Goal: Task Accomplishment & Management: Use online tool/utility

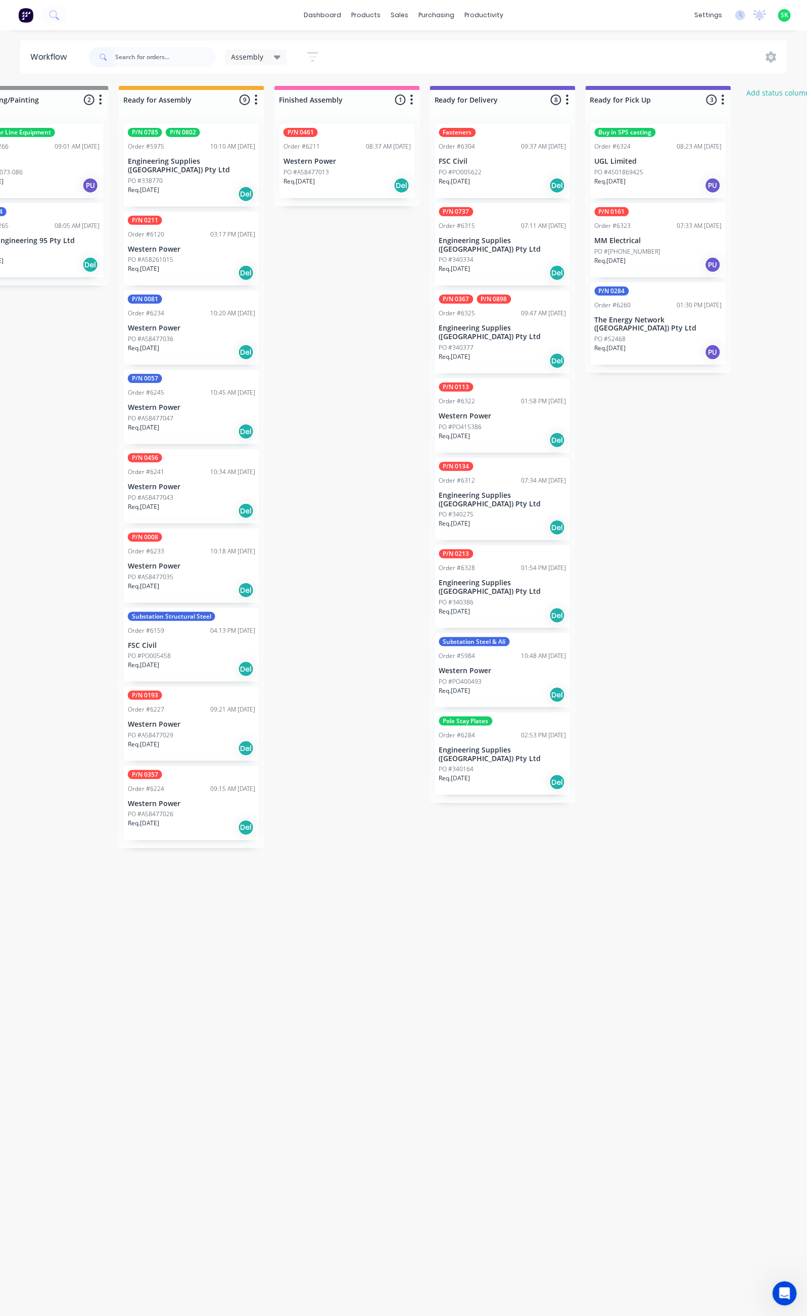
click at [511, 765] on div "PO #340164" at bounding box center [502, 769] width 127 height 9
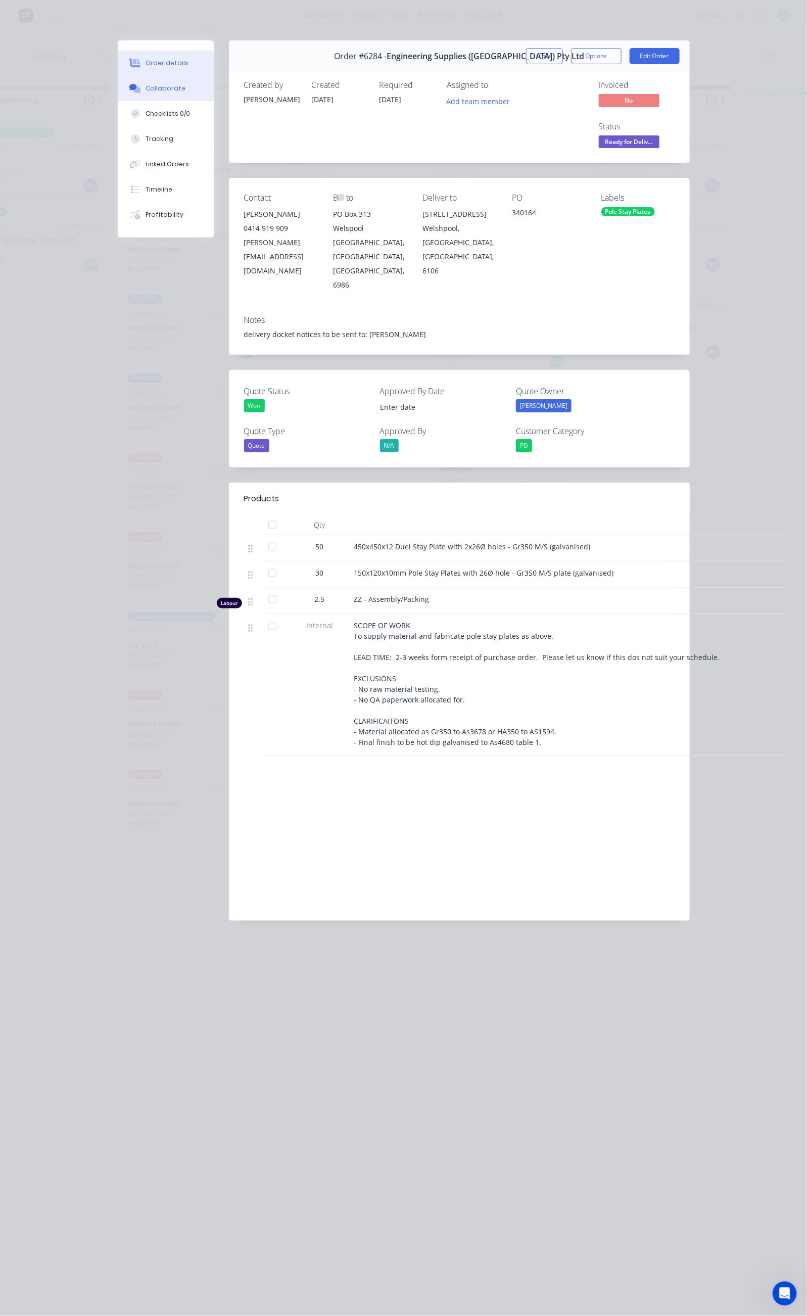
click at [118, 82] on button "Collaborate" at bounding box center [166, 88] width 96 height 25
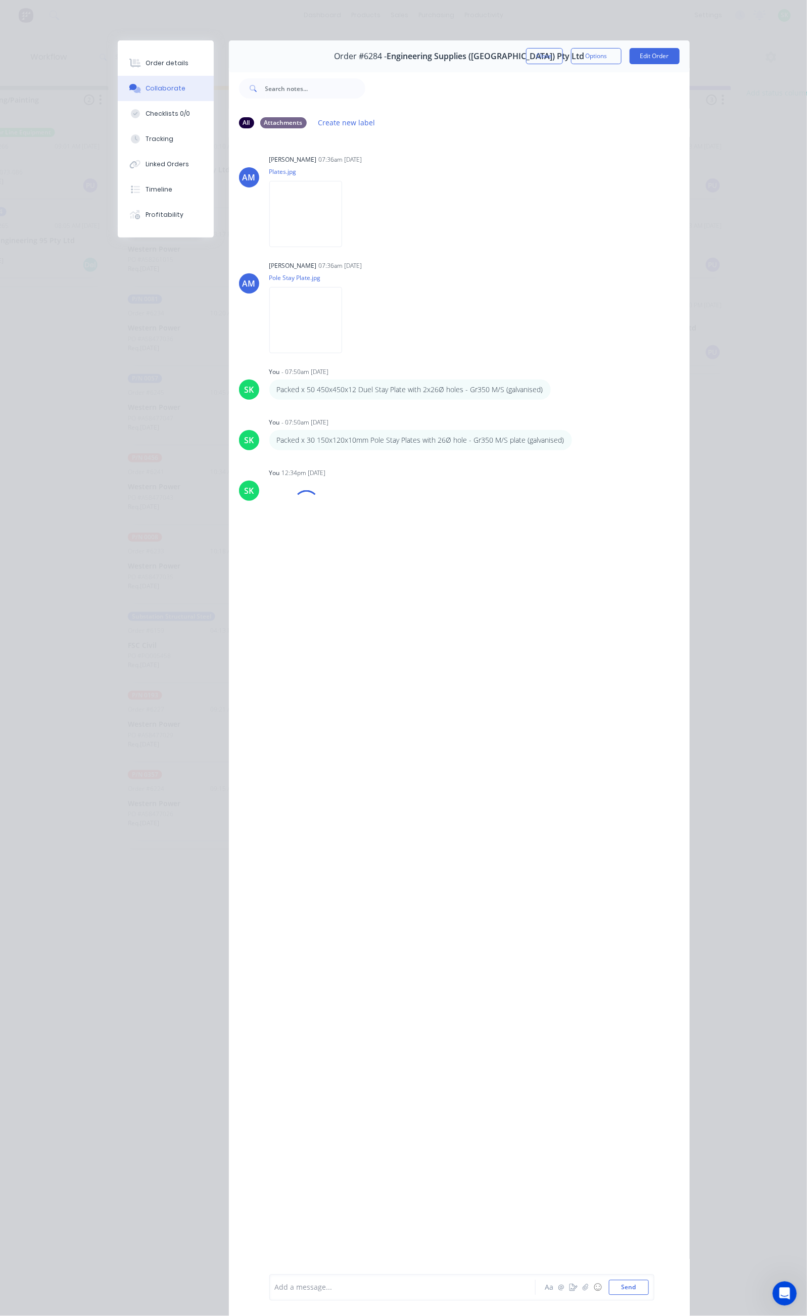
click at [563, 51] on button "Close" at bounding box center [544, 56] width 37 height 16
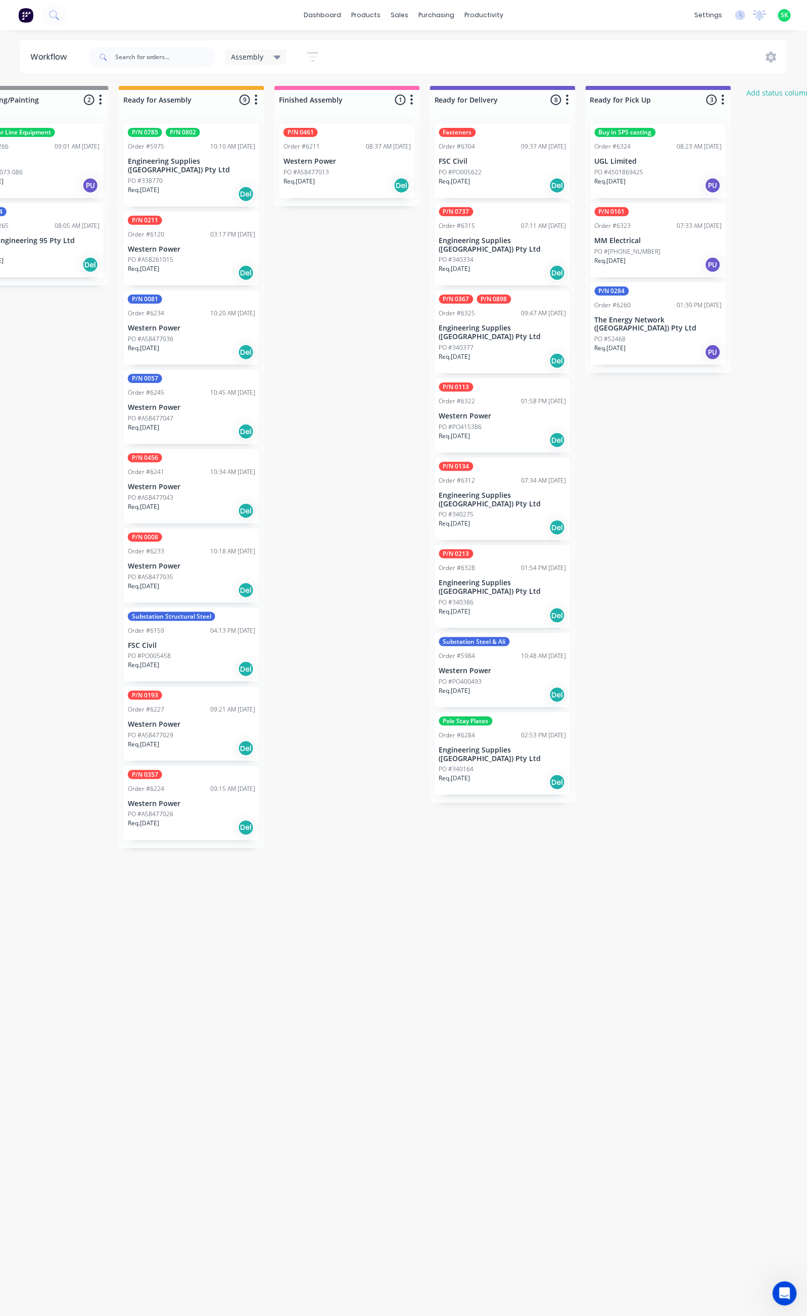
click at [653, 261] on div "Req. [DATE] PU" at bounding box center [658, 264] width 127 height 17
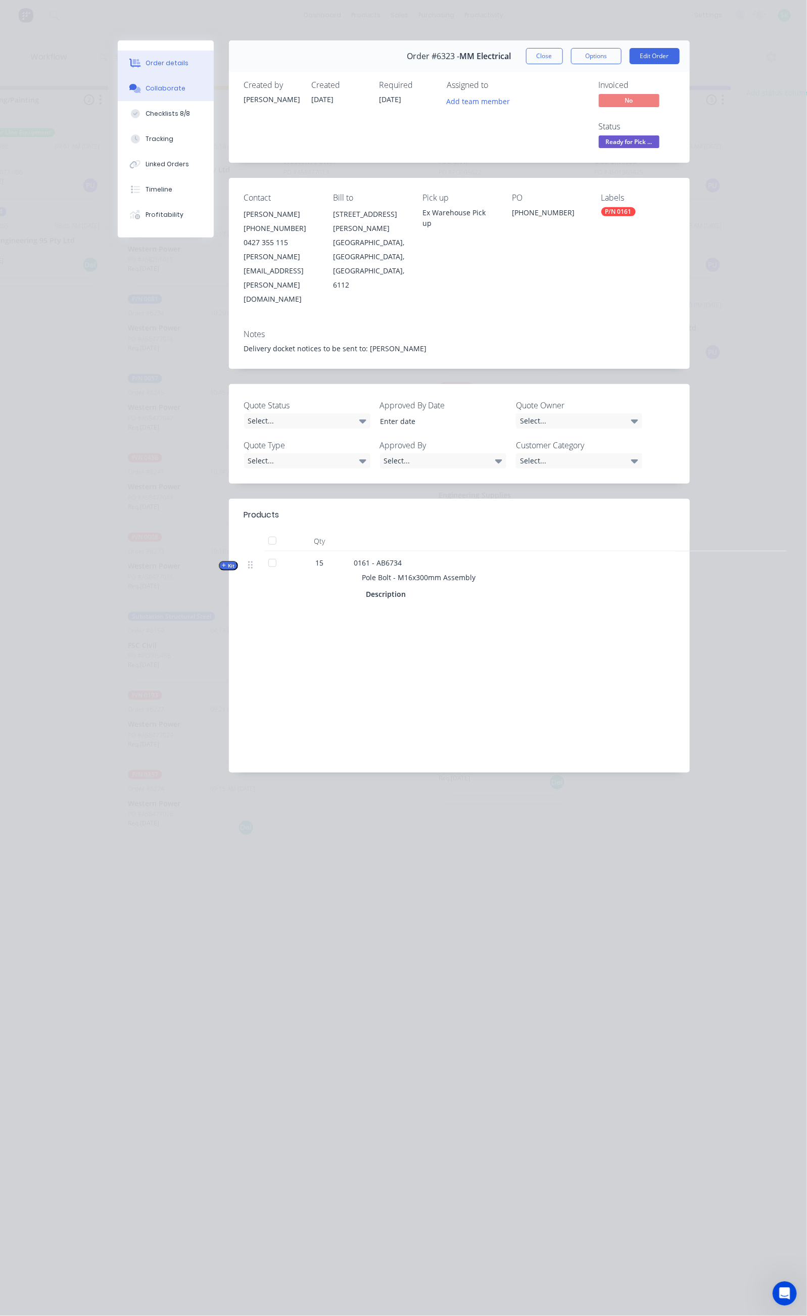
click at [118, 88] on button "Collaborate" at bounding box center [166, 88] width 96 height 25
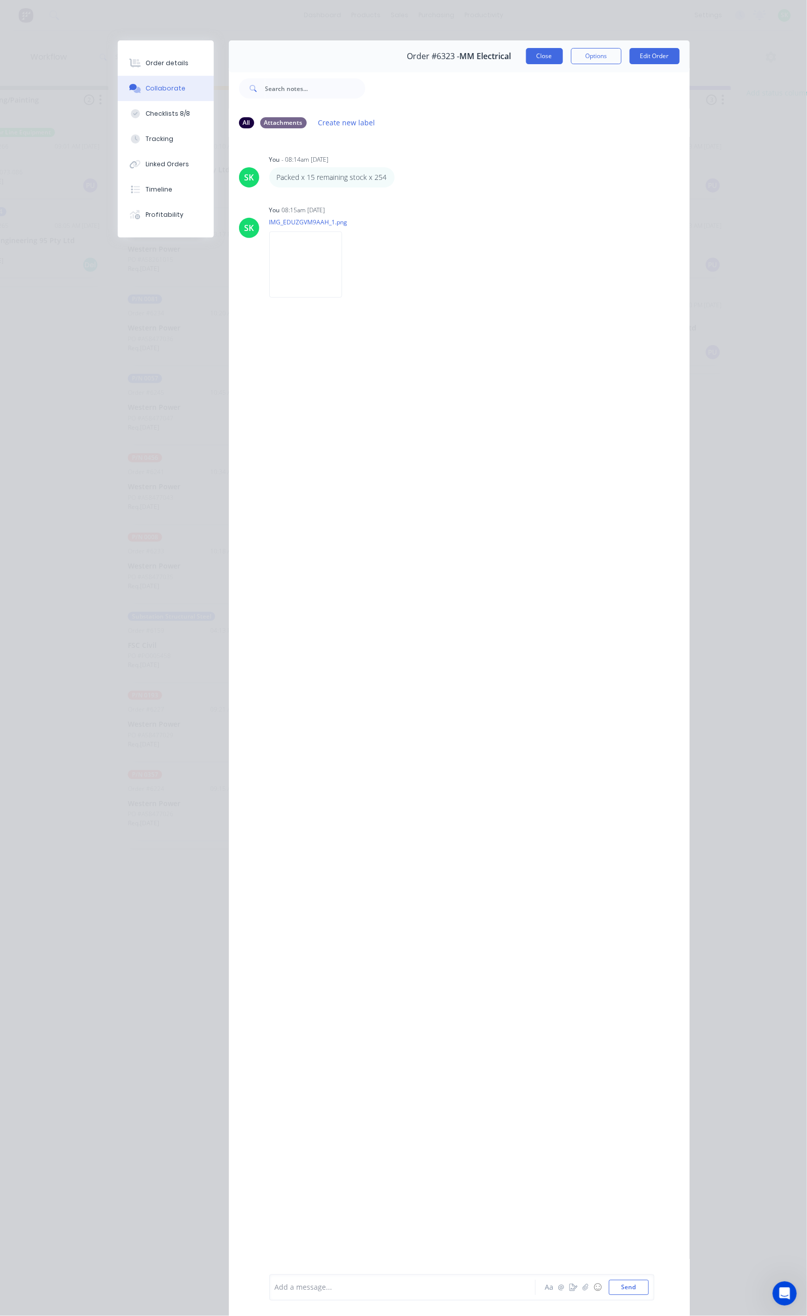
click at [563, 61] on button "Close" at bounding box center [544, 56] width 37 height 16
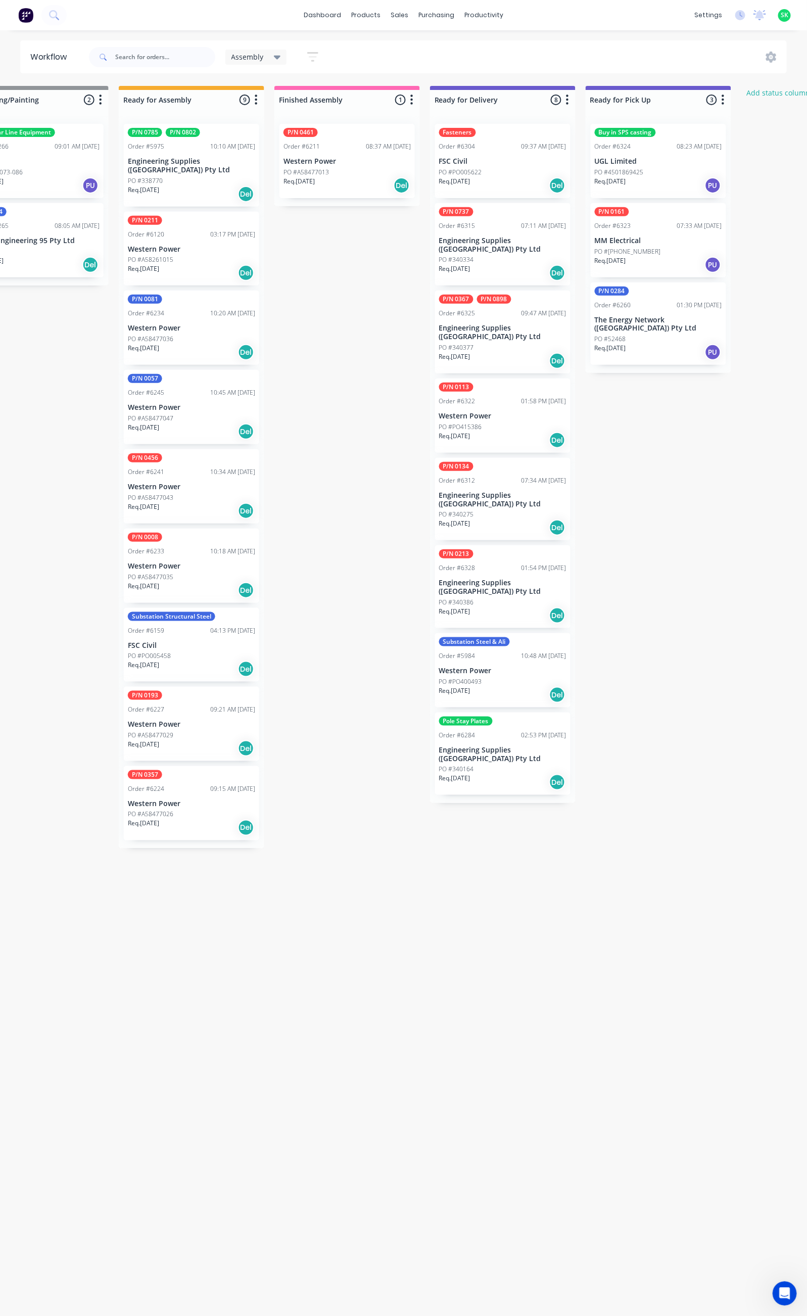
click at [490, 324] on p "Engineering Supplies ([GEOGRAPHIC_DATA]) Pty Ltd" at bounding box center [502, 332] width 127 height 17
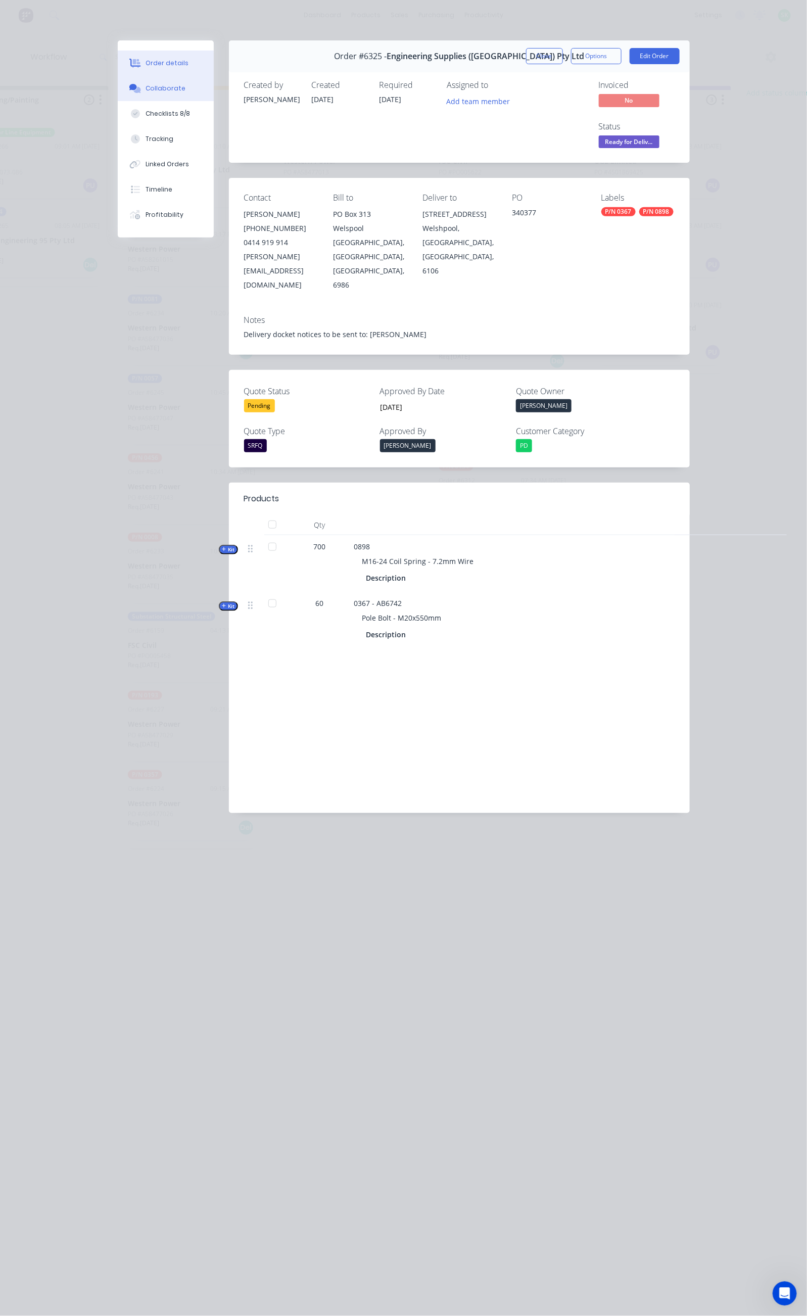
click at [118, 91] on button "Collaborate" at bounding box center [166, 88] width 96 height 25
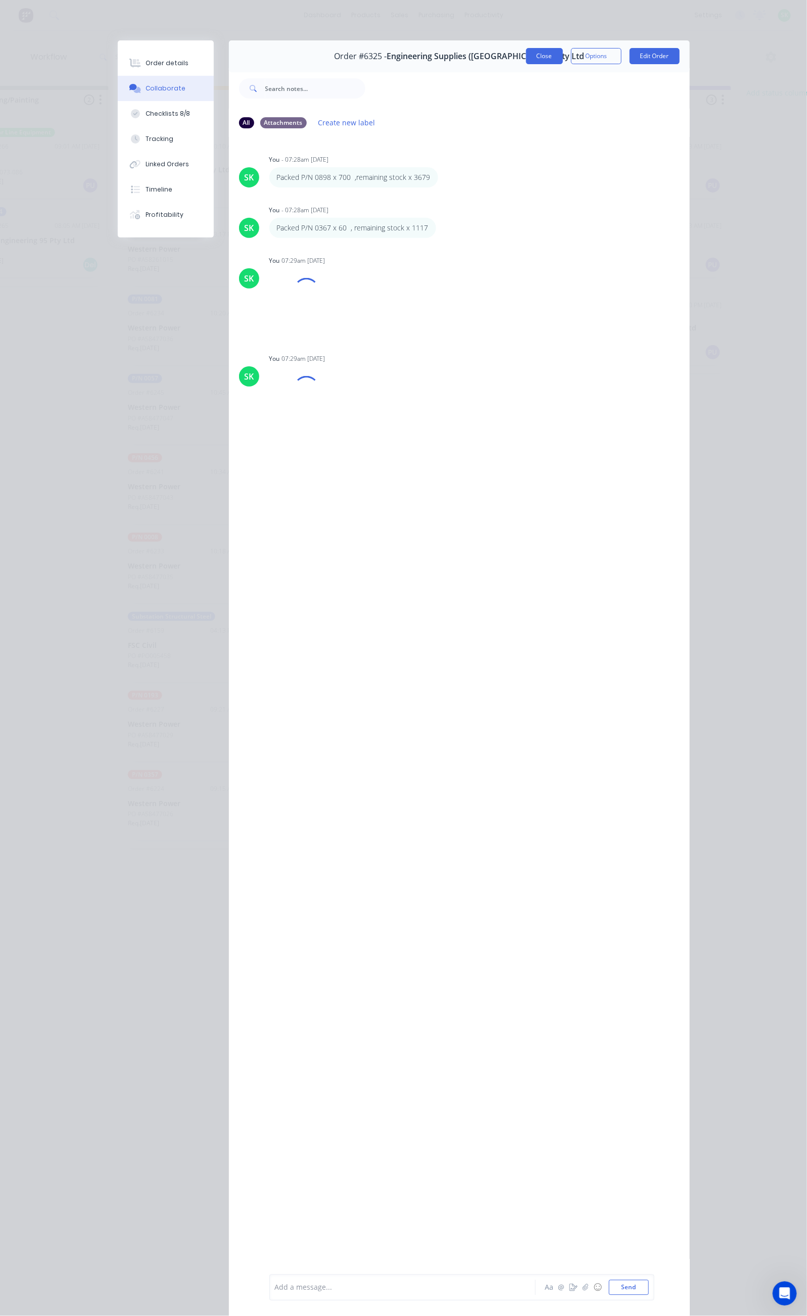
click at [563, 57] on button "Close" at bounding box center [544, 56] width 37 height 16
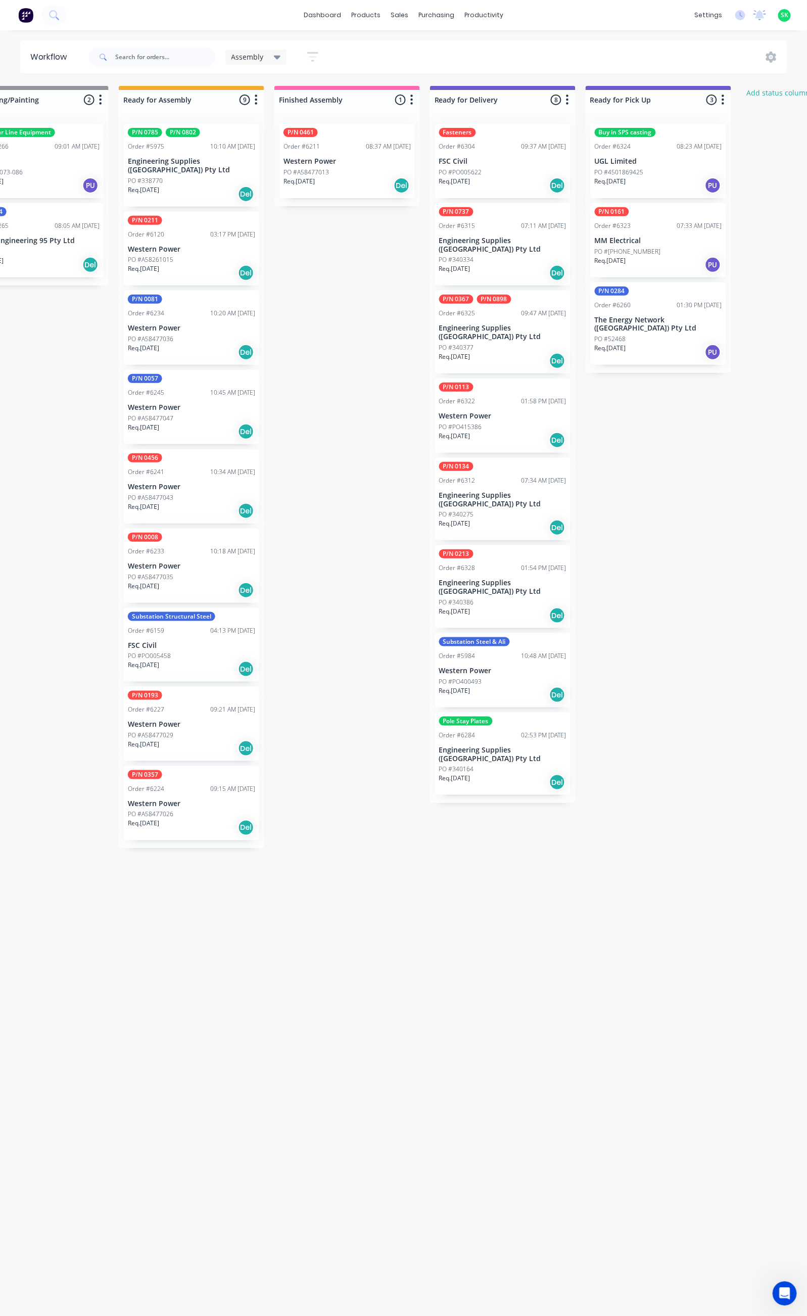
click at [482, 412] on p "Western Power" at bounding box center [502, 416] width 127 height 9
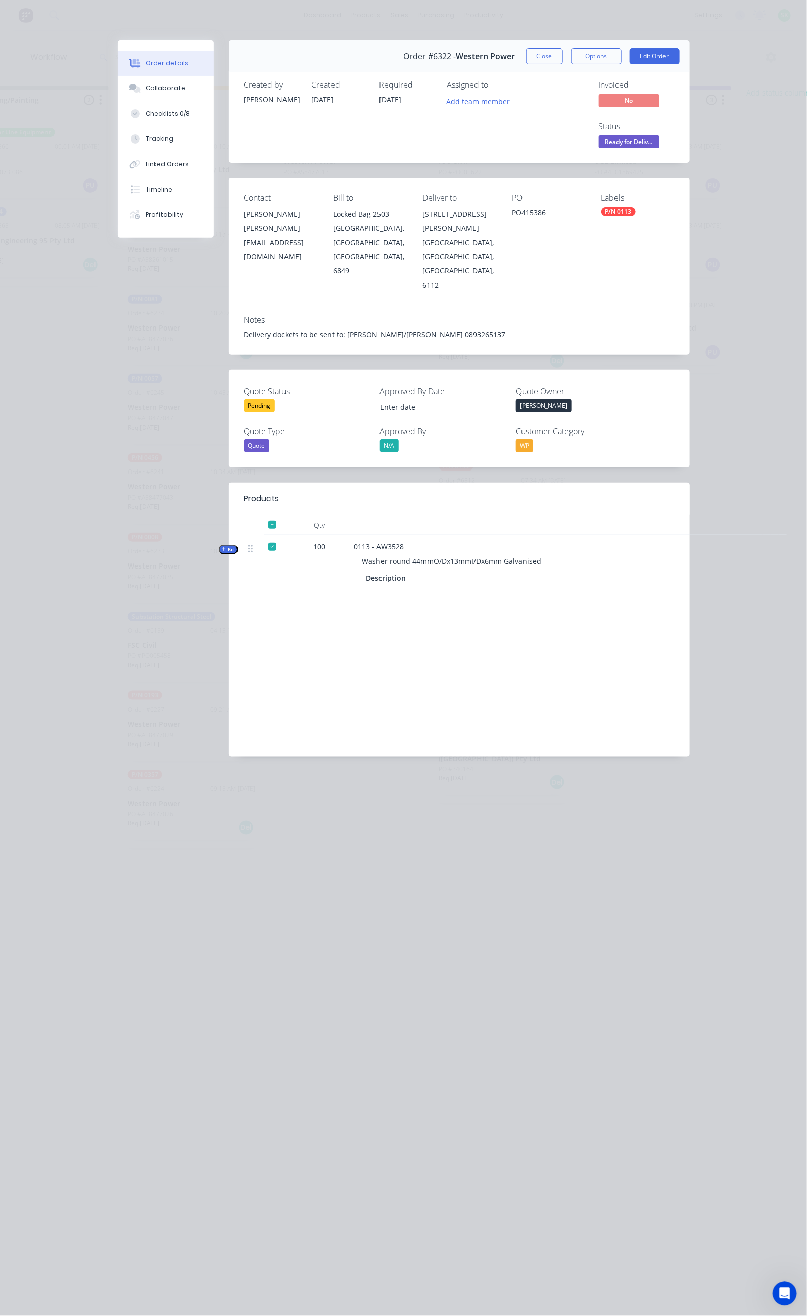
type input "[DATE]"
click at [118, 92] on button "Collaborate" at bounding box center [166, 88] width 96 height 25
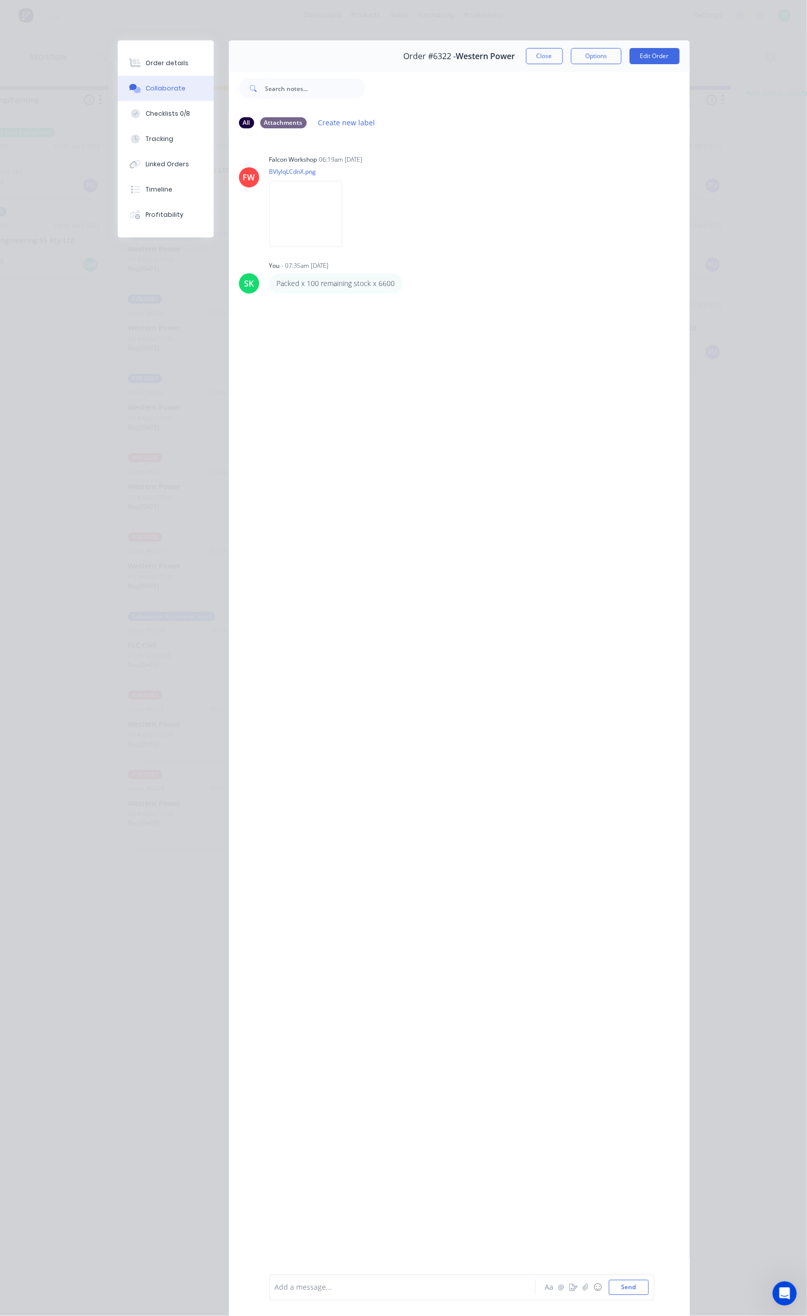
drag, startPoint x: 625, startPoint y: 55, endPoint x: 618, endPoint y: 58, distance: 7.5
click at [563, 57] on button "Close" at bounding box center [544, 56] width 37 height 16
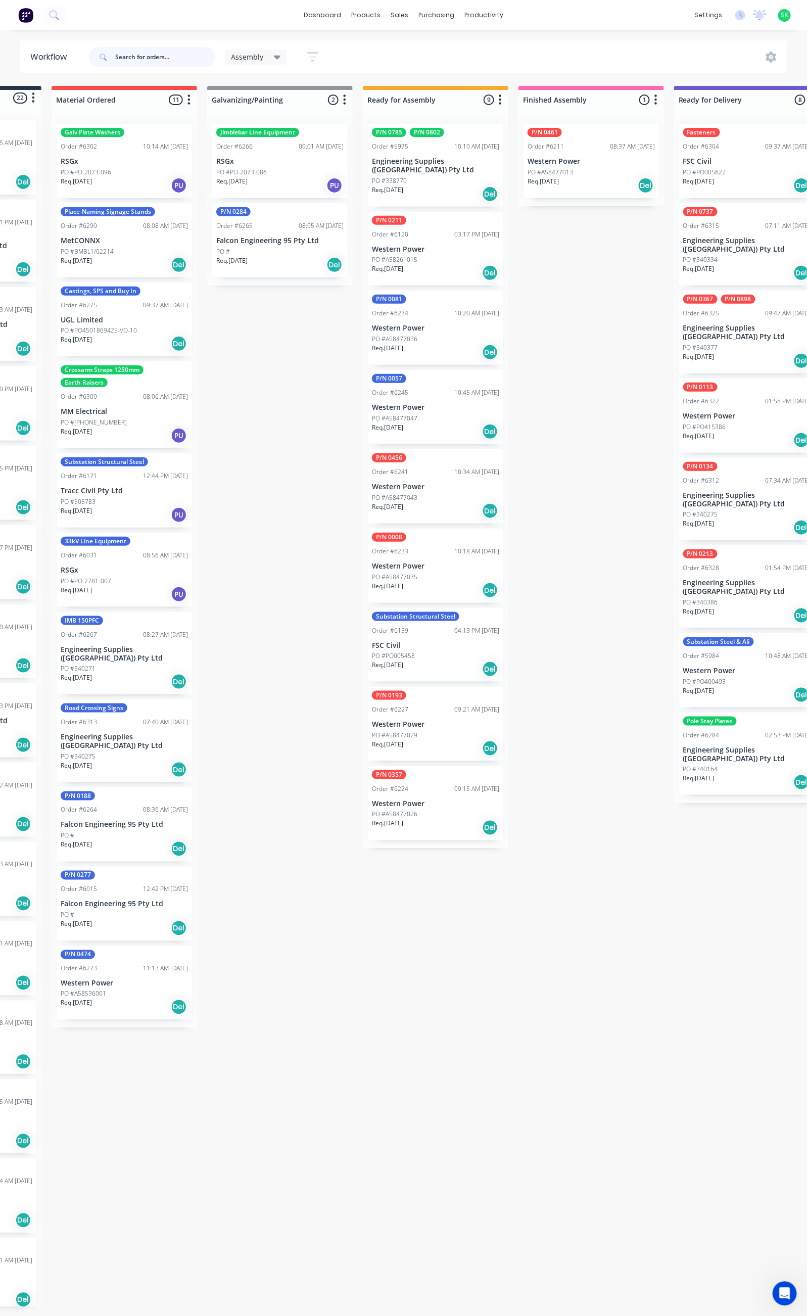
scroll to position [0, 124]
click at [431, 166] on p "Engineering Supplies ([GEOGRAPHIC_DATA]) Pty Ltd" at bounding box center [436, 165] width 127 height 17
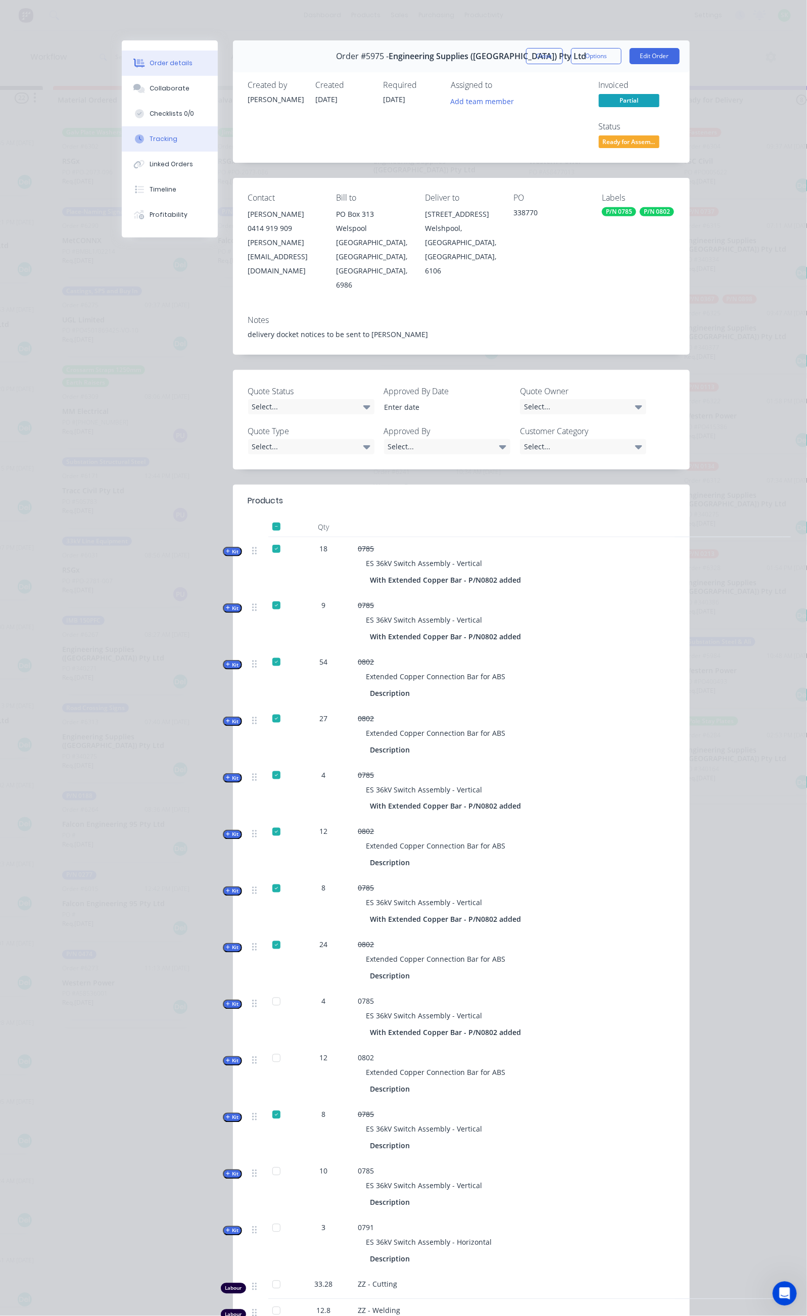
click at [122, 139] on button "Tracking" at bounding box center [170, 138] width 96 height 25
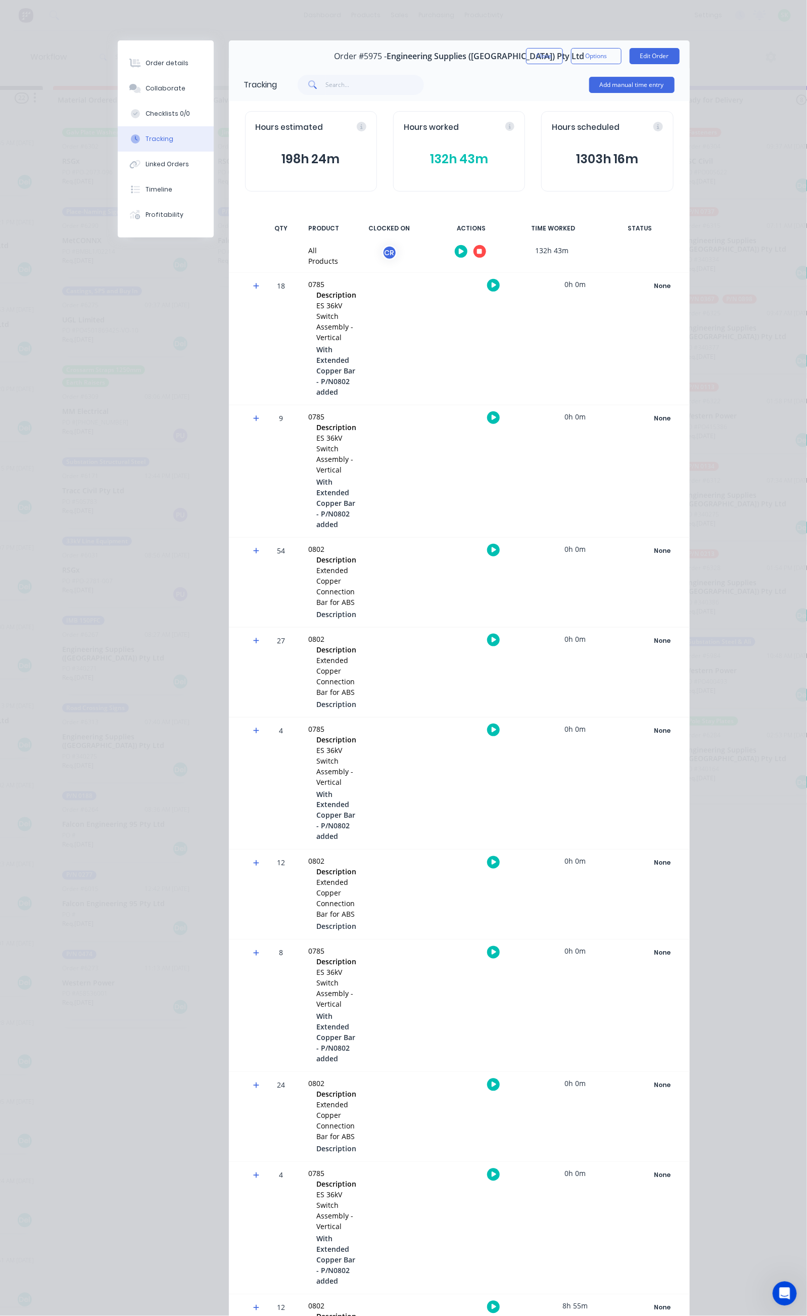
click at [482, 250] on icon "button" at bounding box center [479, 251] width 5 height 5
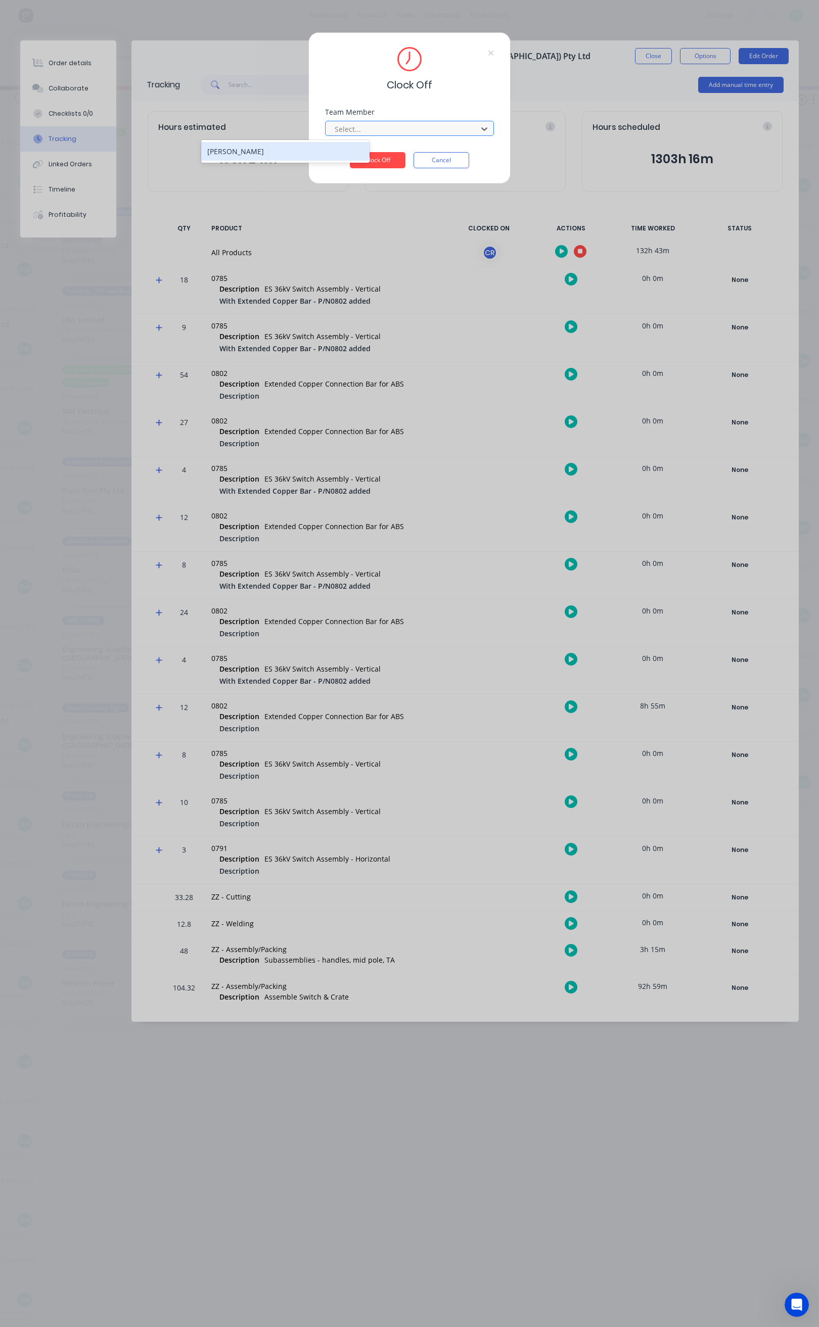
click at [411, 129] on div at bounding box center [403, 129] width 138 height 13
drag, startPoint x: 334, startPoint y: 150, endPoint x: 377, endPoint y: 163, distance: 45.3
click at [334, 151] on div "[PERSON_NAME]" at bounding box center [285, 151] width 168 height 19
click at [379, 164] on button "Clock Off" at bounding box center [378, 160] width 56 height 16
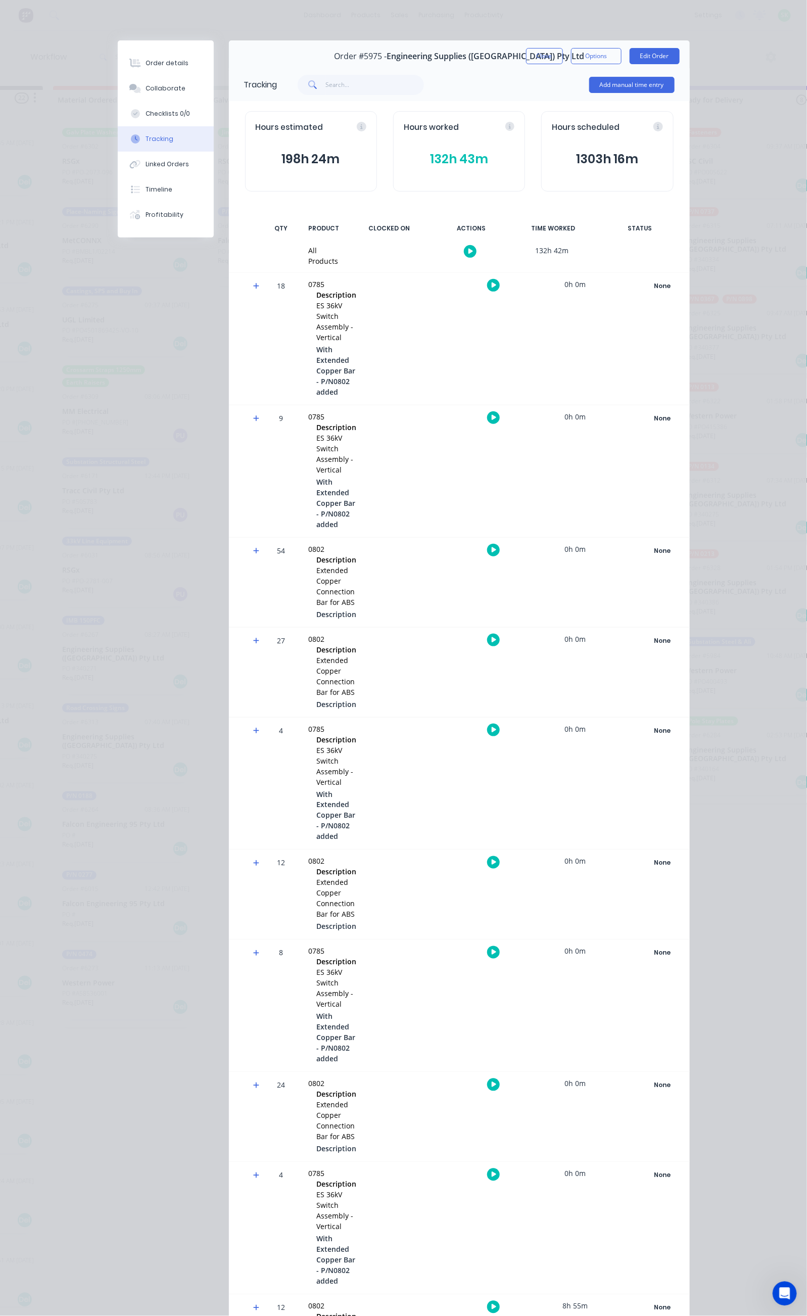
drag, startPoint x: 637, startPoint y: 52, endPoint x: 628, endPoint y: 54, distance: 9.7
click at [563, 53] on button "Close" at bounding box center [544, 56] width 37 height 16
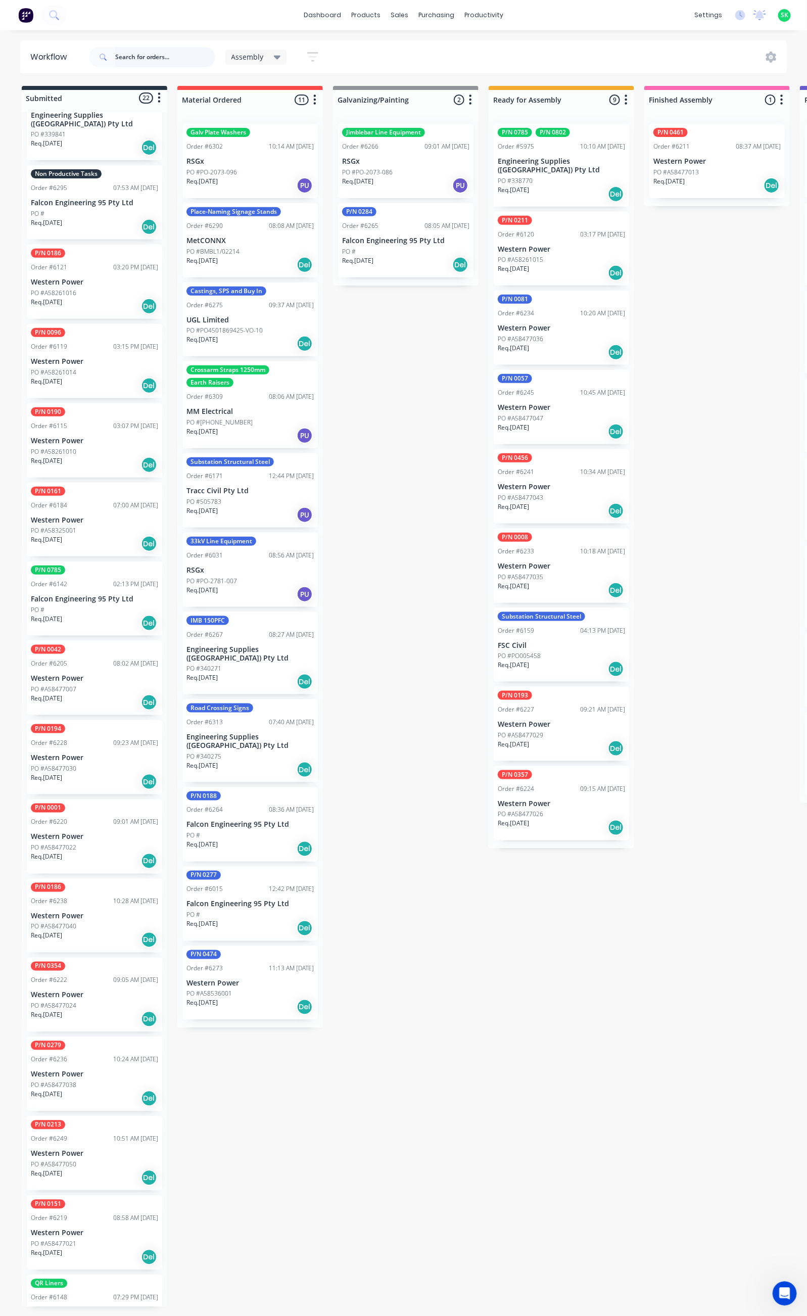
scroll to position [227, 0]
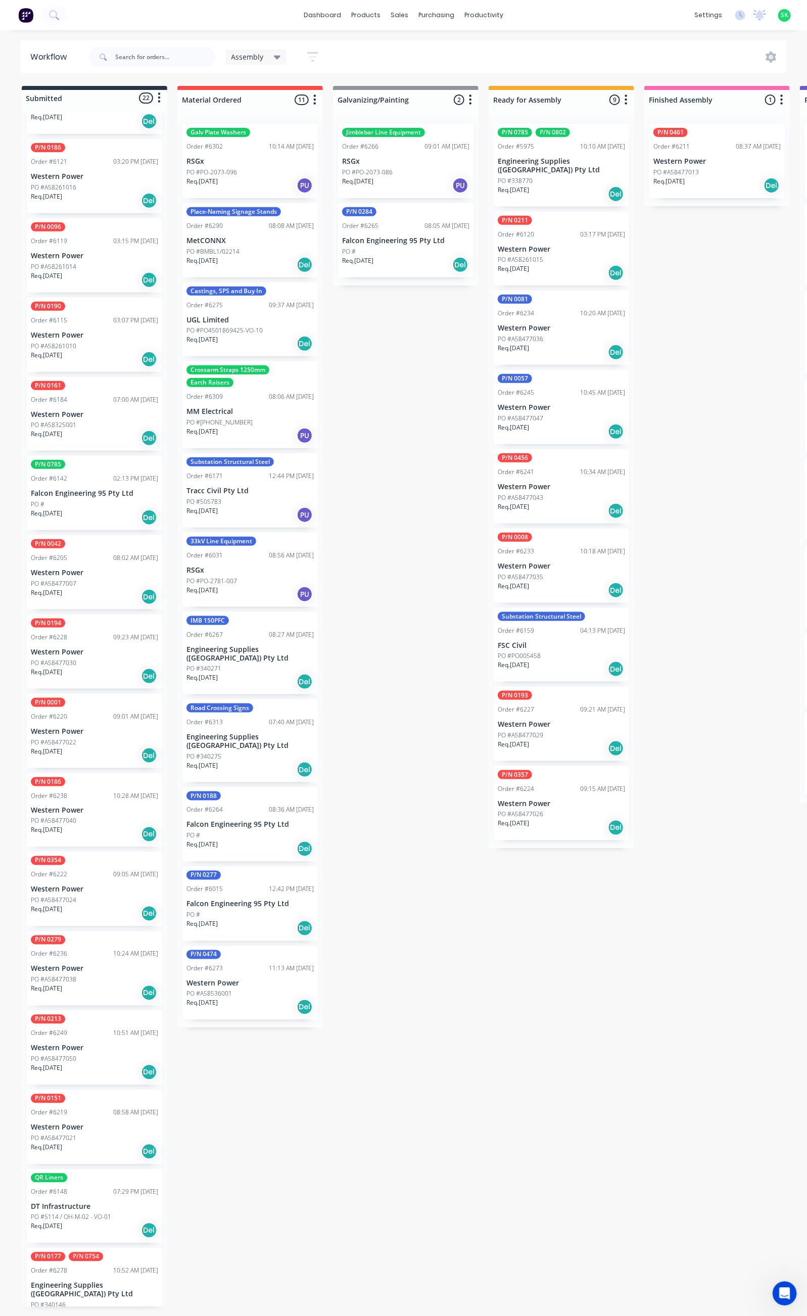
click at [102, 727] on p "Western Power" at bounding box center [94, 731] width 127 height 9
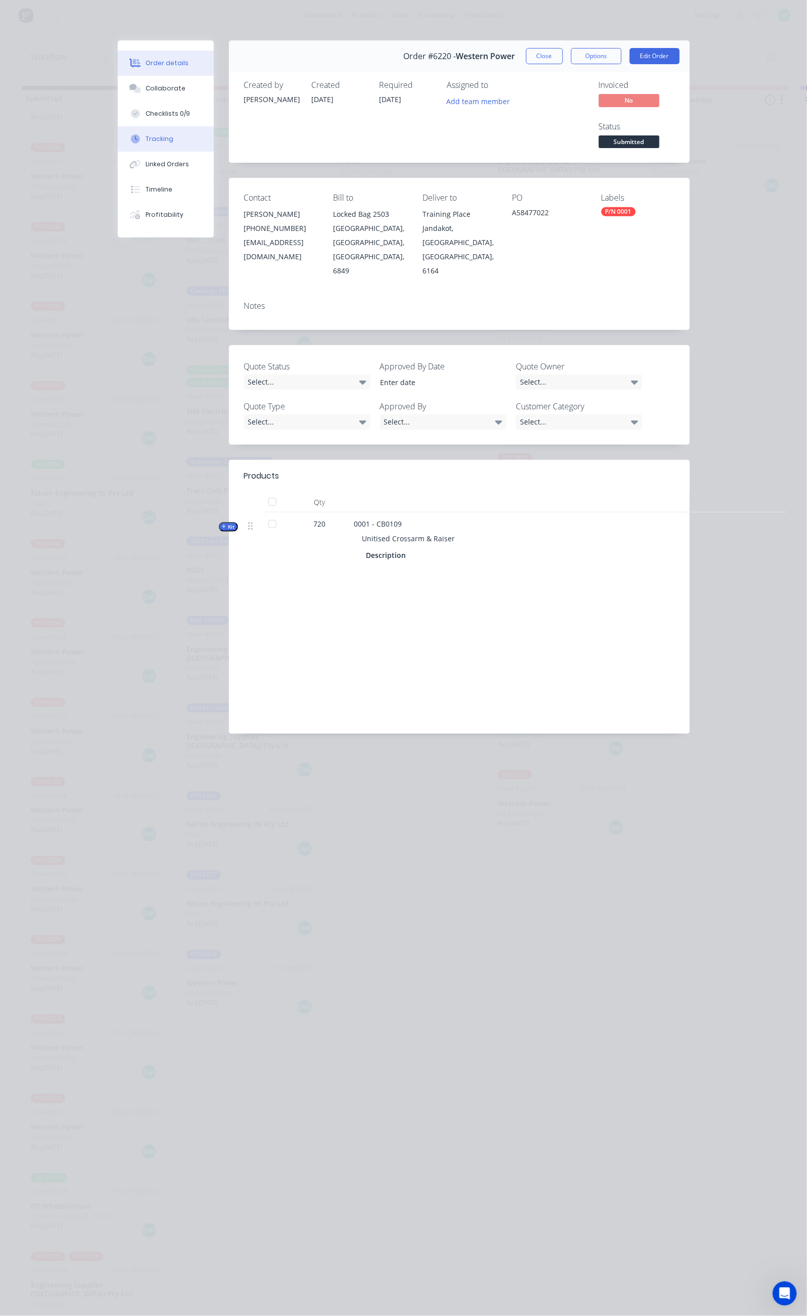
click at [118, 143] on button "Tracking" at bounding box center [166, 138] width 96 height 25
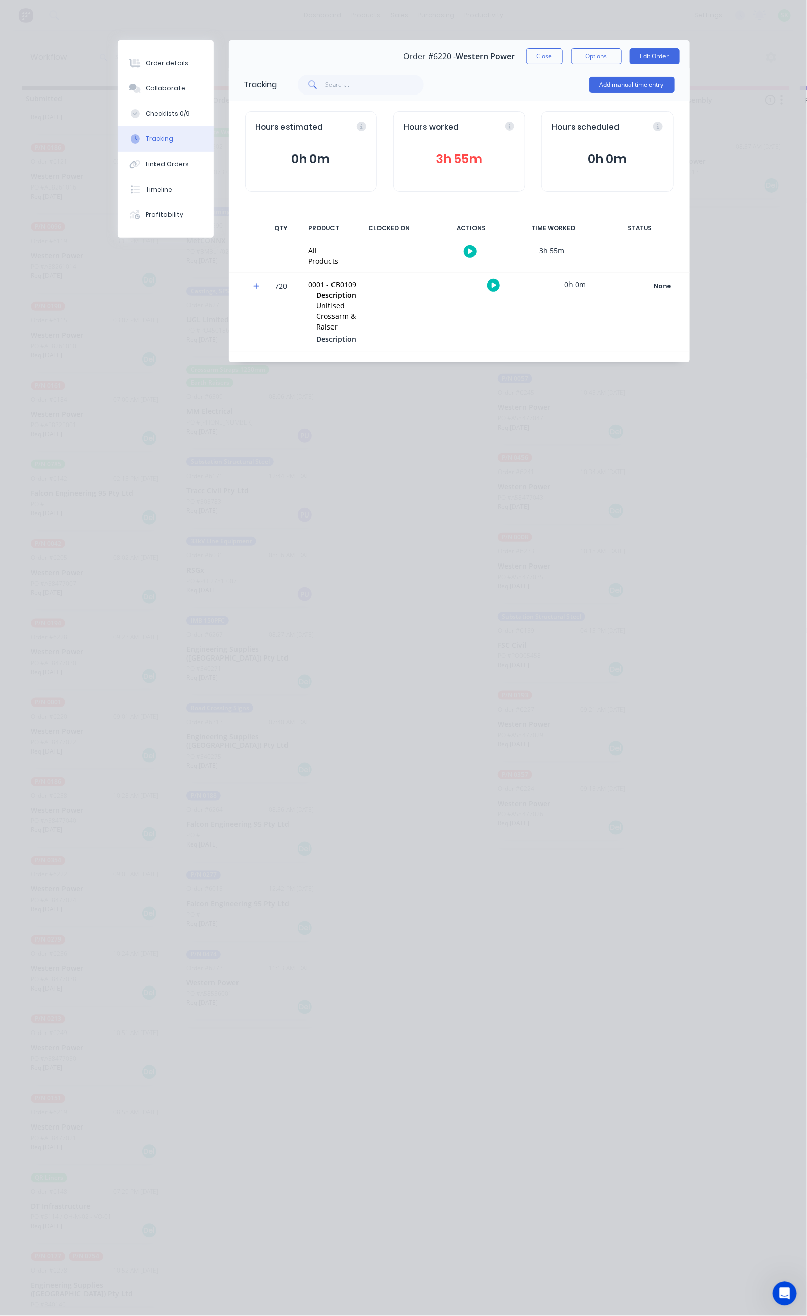
click at [473, 250] on icon "button" at bounding box center [470, 251] width 5 height 7
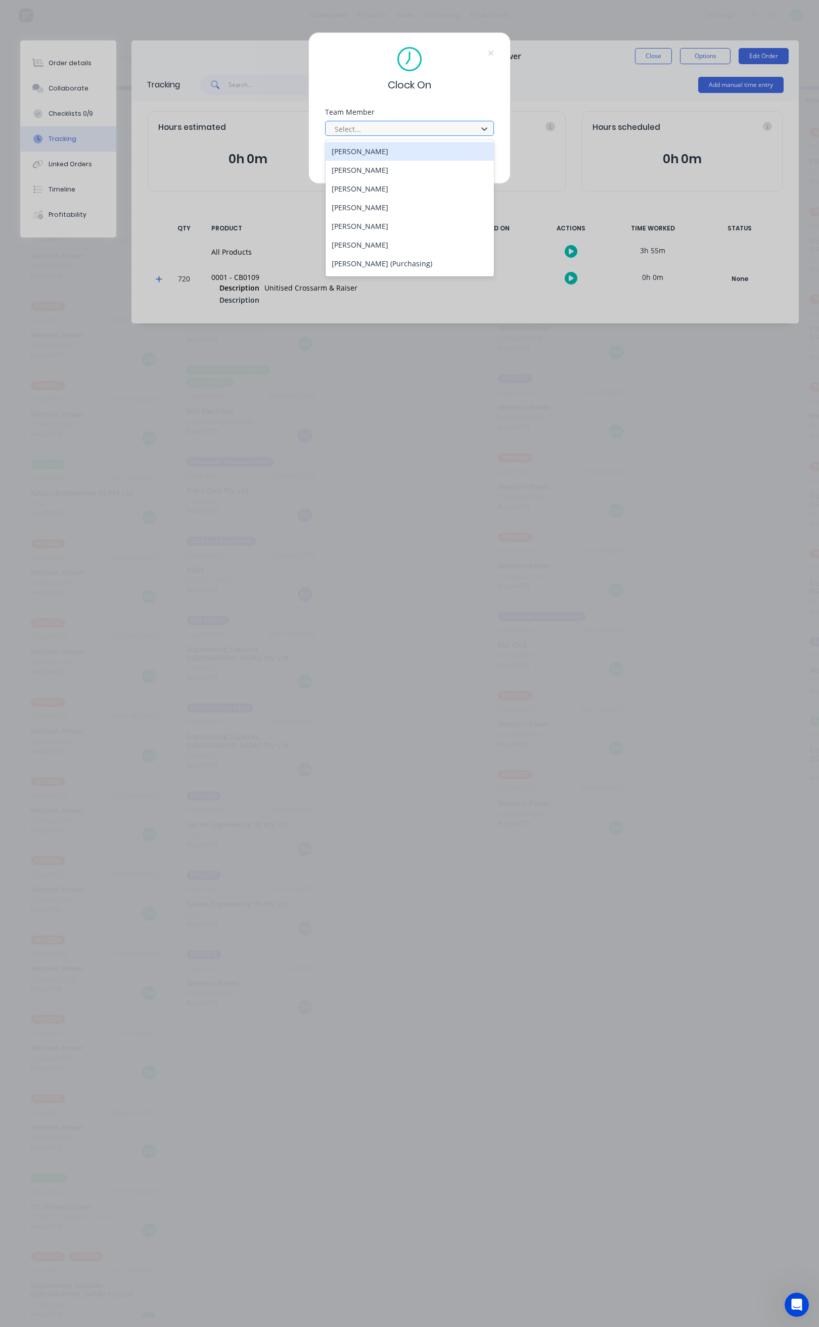
click at [407, 125] on div at bounding box center [403, 129] width 138 height 13
type input "st"
click at [374, 164] on div "[PERSON_NAME]" at bounding box center [409, 170] width 168 height 19
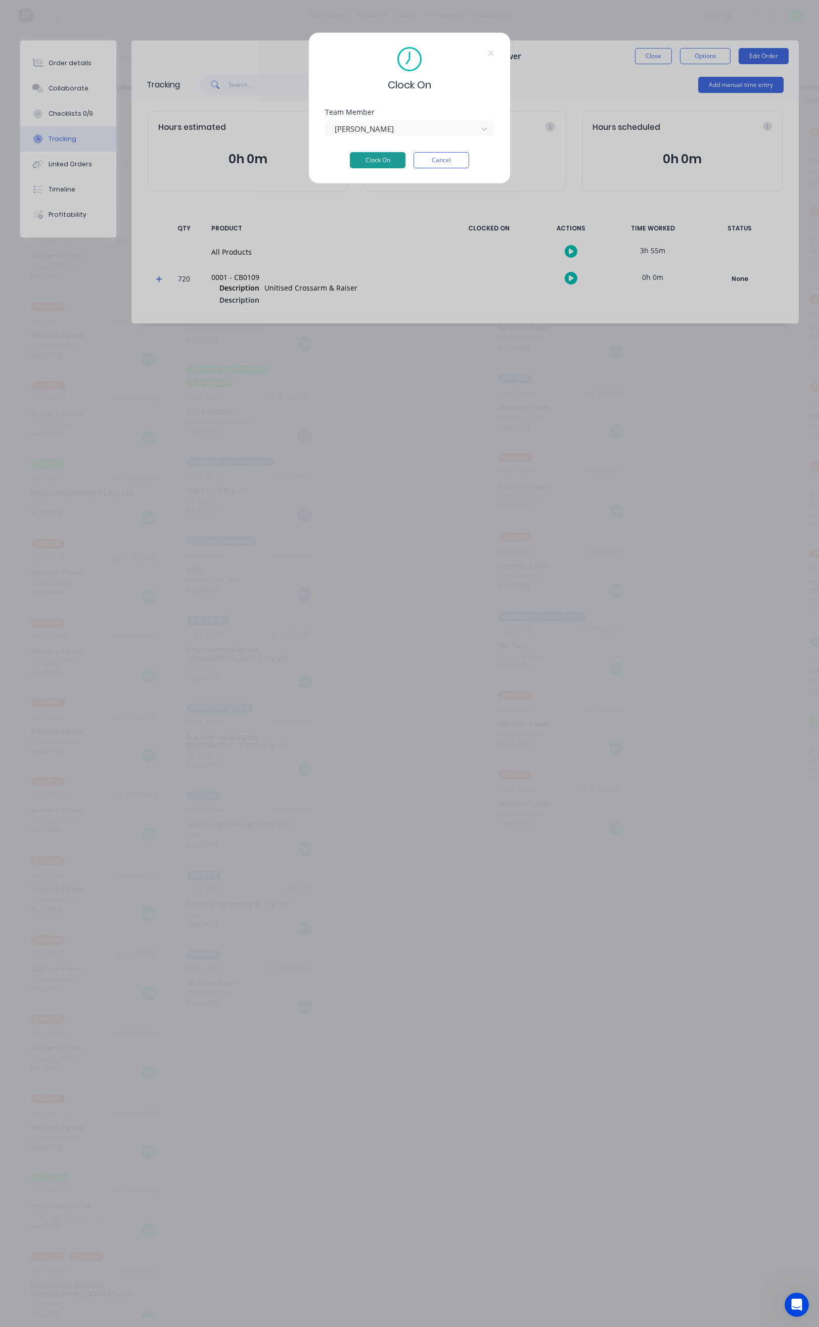
click at [373, 164] on button "Clock On" at bounding box center [378, 160] width 56 height 16
drag, startPoint x: 448, startPoint y: 156, endPoint x: 500, endPoint y: 173, distance: 55.3
click at [448, 156] on button "Cancel" at bounding box center [441, 160] width 56 height 16
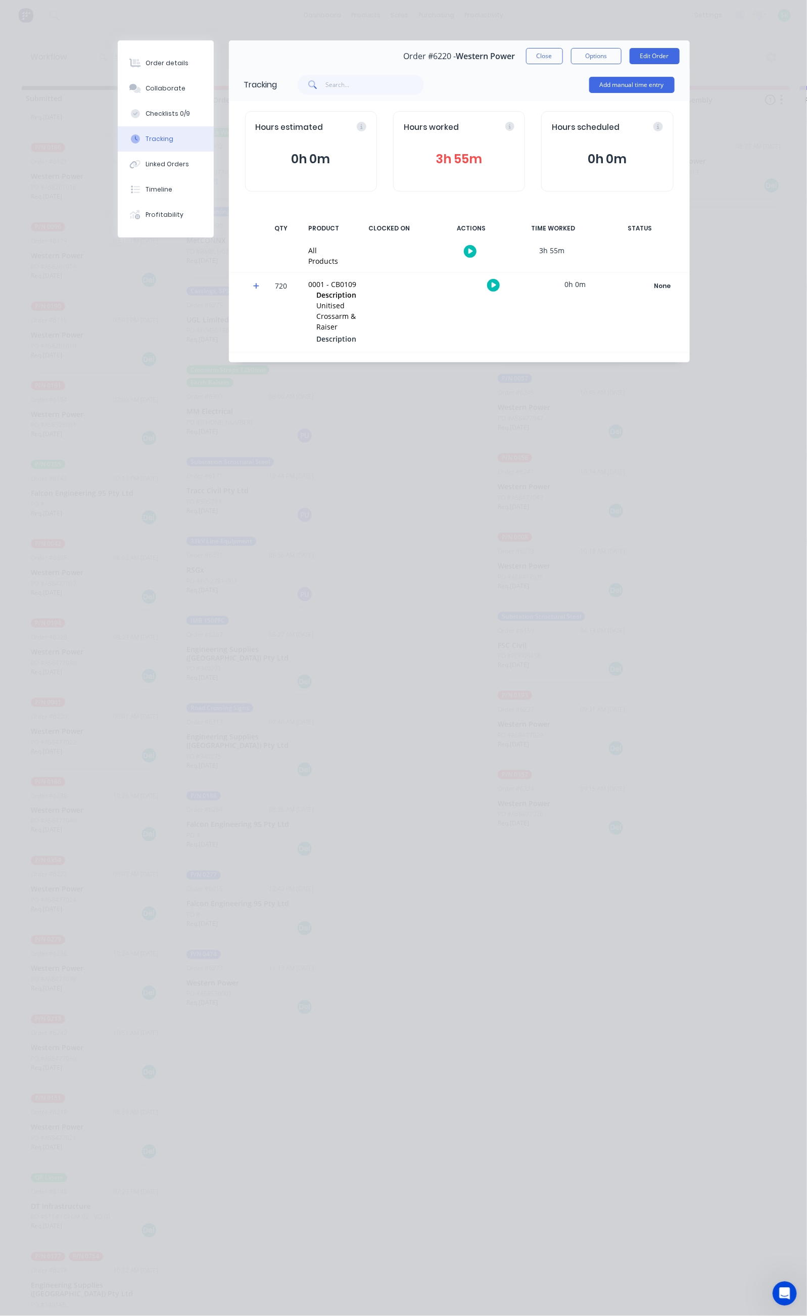
click at [508, 244] on div at bounding box center [471, 251] width 76 height 25
click at [473, 251] on icon "button" at bounding box center [470, 252] width 5 height 6
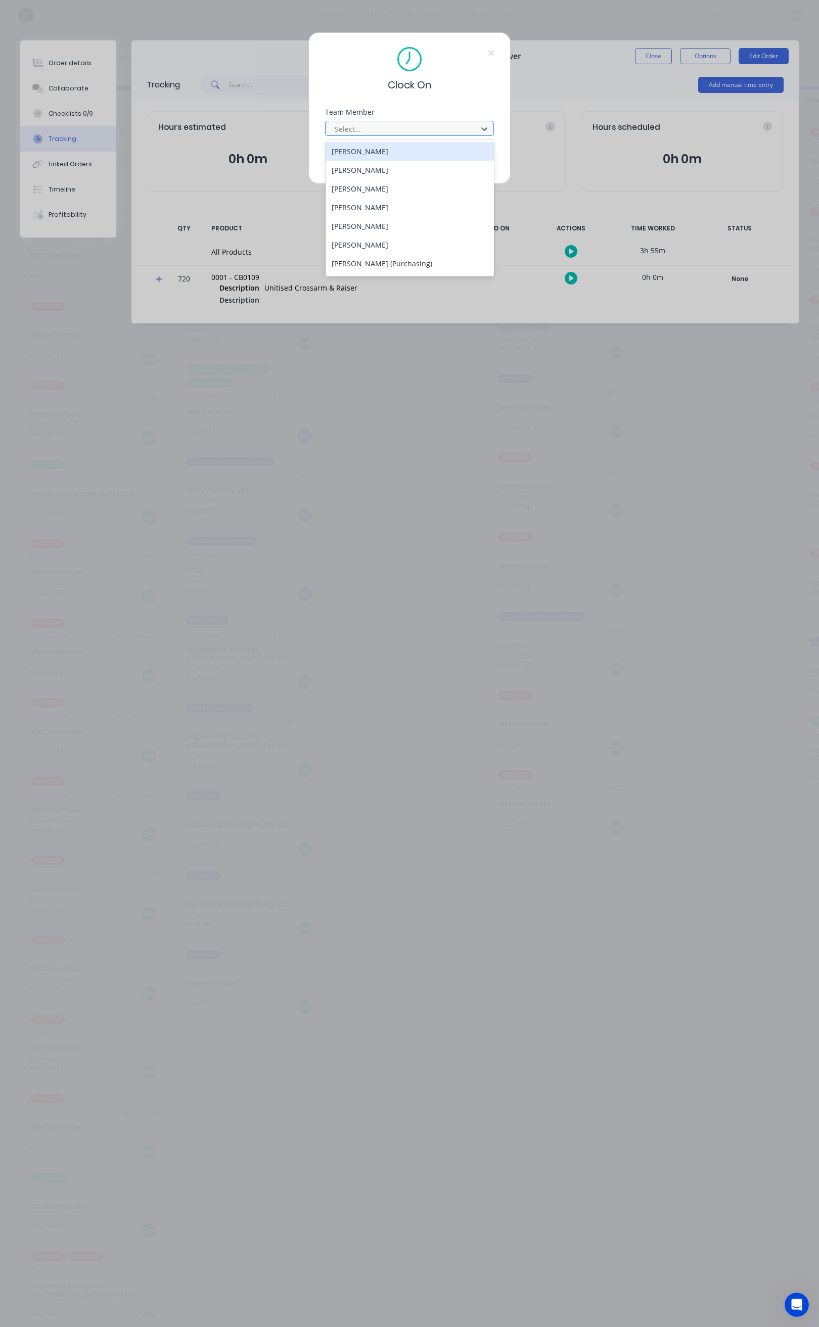
click at [390, 126] on div at bounding box center [403, 129] width 138 height 13
type input "cr"
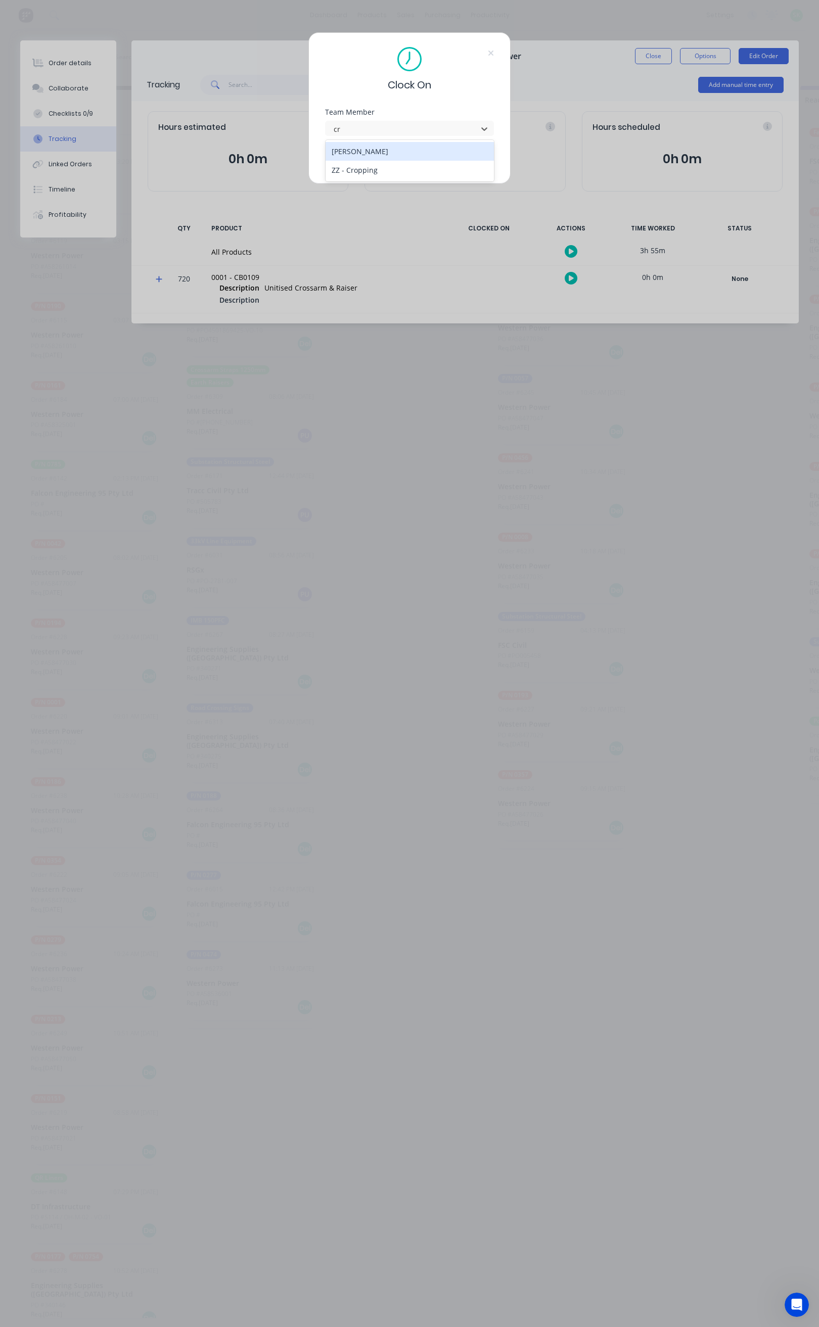
click at [383, 150] on div "[PERSON_NAME]" at bounding box center [409, 151] width 168 height 19
click at [386, 160] on button "Clock On" at bounding box center [378, 160] width 56 height 16
